Goal: Information Seeking & Learning: Understand process/instructions

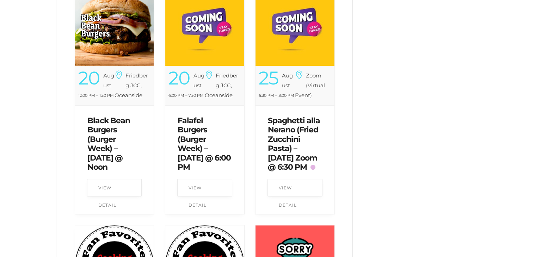
scroll to position [325, 0]
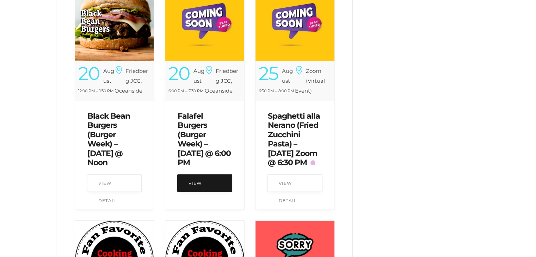
click at [195, 181] on link "View Detail" at bounding box center [204, 183] width 55 height 18
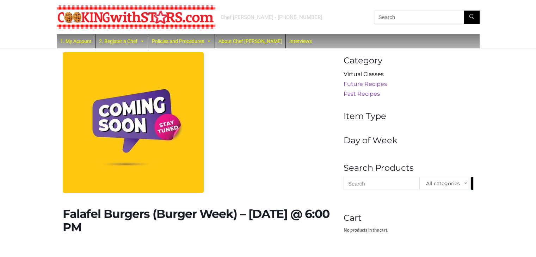
click at [361, 74] on link "Virtual Classes" at bounding box center [363, 74] width 40 height 7
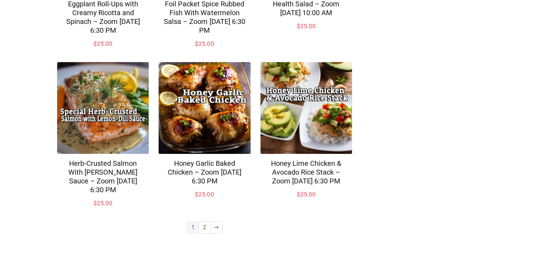
scroll to position [543, 0]
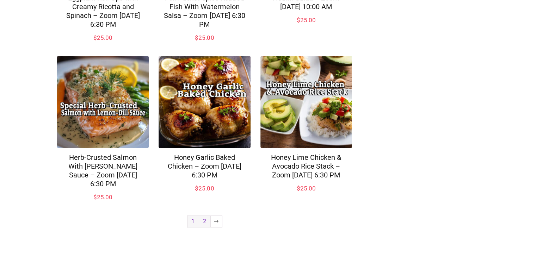
click at [204, 224] on link "2" at bounding box center [204, 221] width 11 height 11
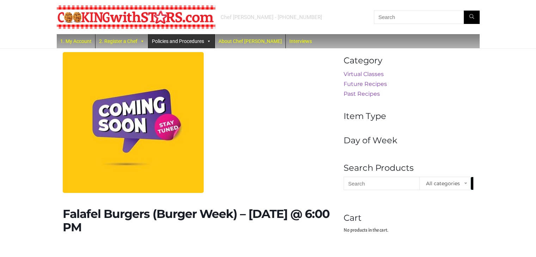
click at [206, 42] on link "Policies and Procedures" at bounding box center [181, 41] width 66 height 14
click at [196, 41] on link "Policies and Procedures" at bounding box center [181, 41] width 66 height 14
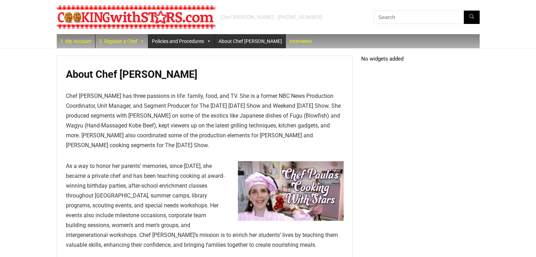
click at [176, 41] on link "Policies and Procedures" at bounding box center [181, 41] width 66 height 14
click at [126, 40] on link "2. Register a Chef" at bounding box center [121, 41] width 52 height 14
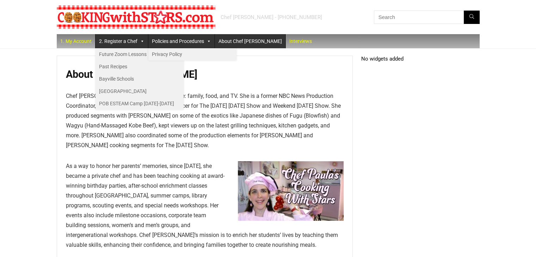
click at [25, 72] on div "Chef [PERSON_NAME] - [PHONE_NUMBER] 1. My Account 2. Register a Chef Future Zoo…" at bounding box center [268, 261] width 536 height 522
